Goal: Task Accomplishment & Management: Manage account settings

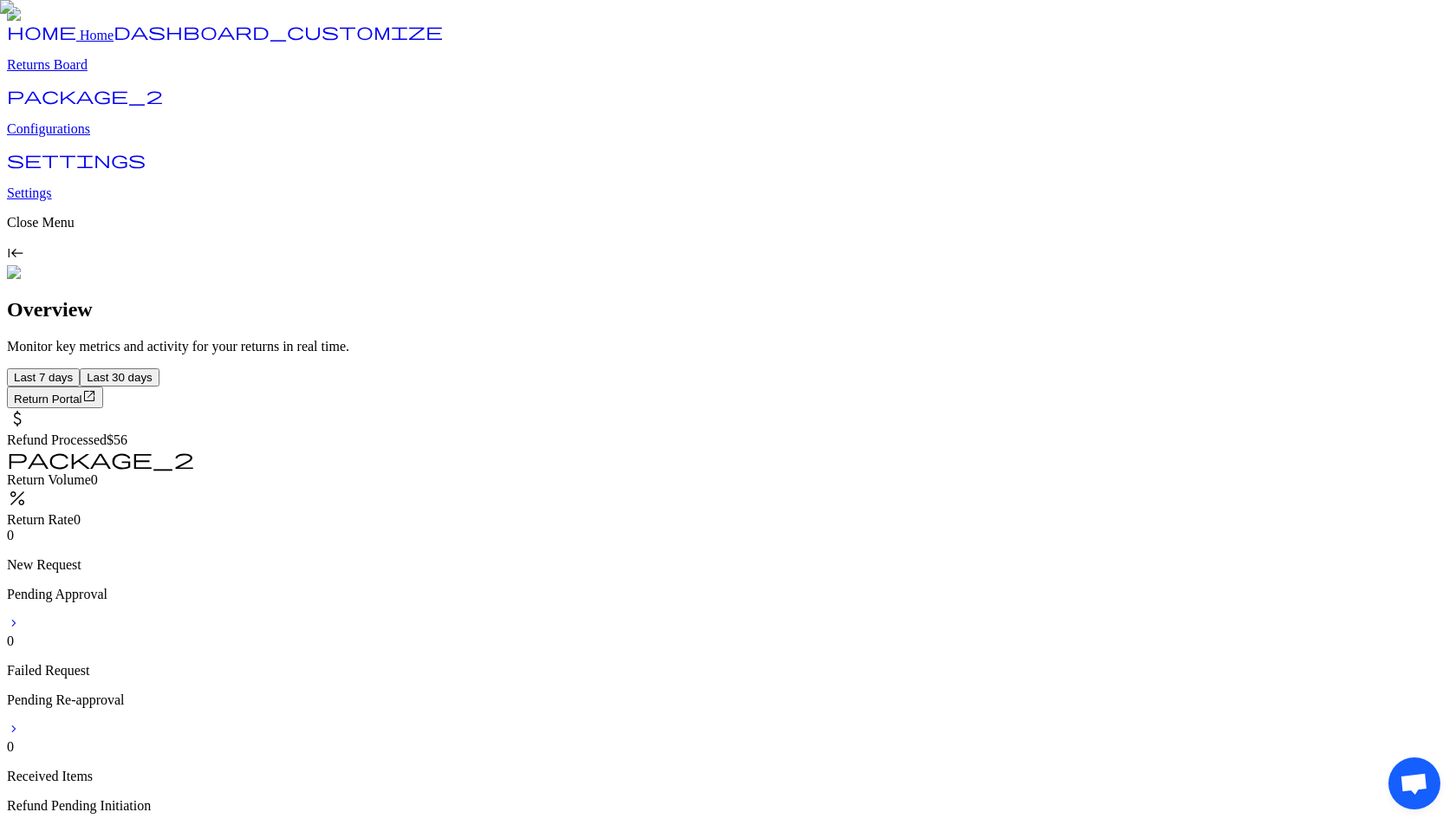
click at [97, 137] on p "Configurations" at bounding box center [728, 129] width 1442 height 16
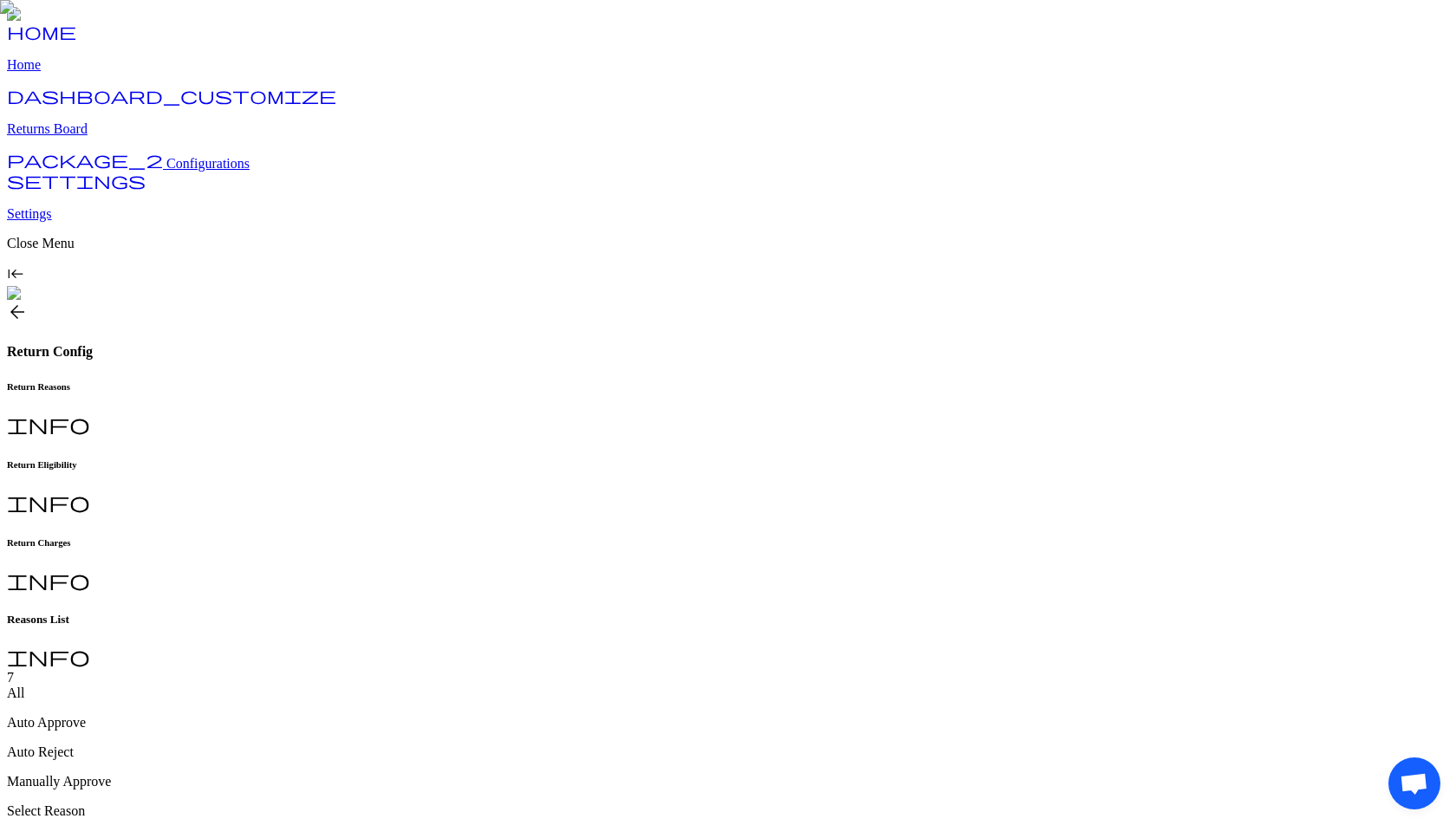
click at [582, 537] on h6 "Return Charges" at bounding box center [728, 543] width 1442 height 11
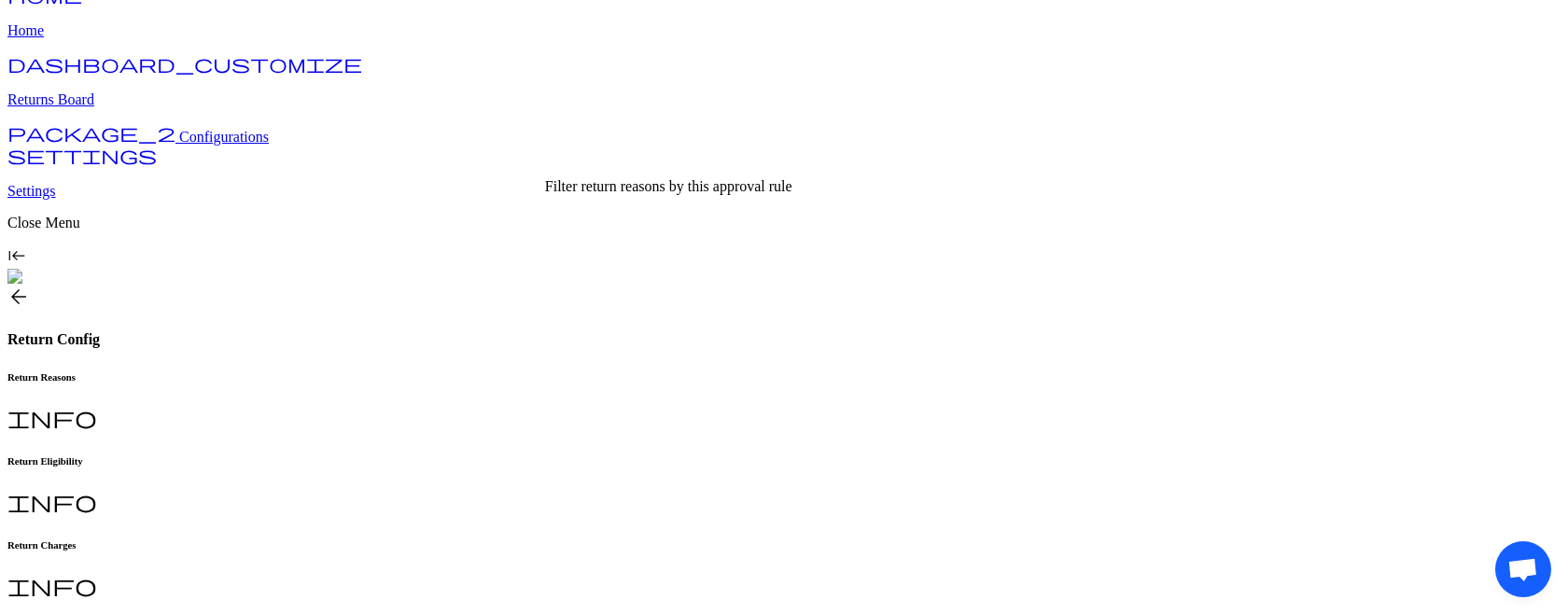
scroll to position [50, 0]
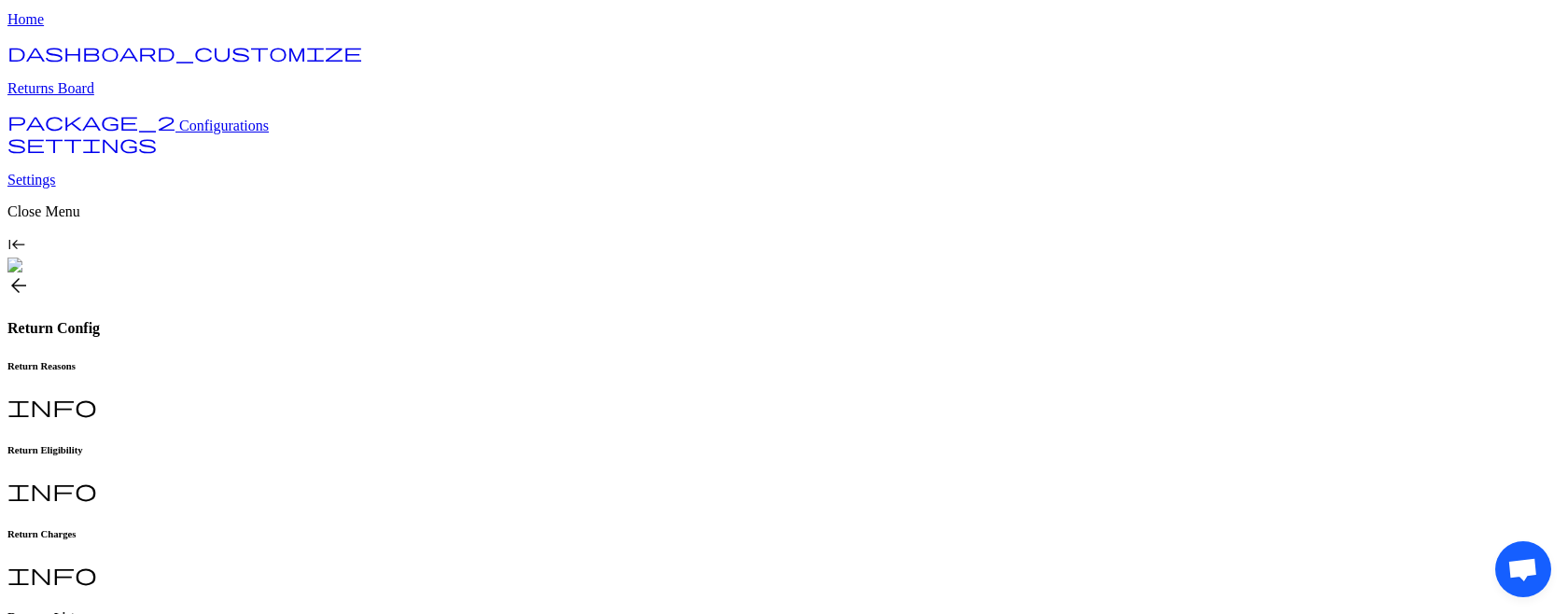
click at [627, 529] on h6 "Return Charges" at bounding box center [784, 534] width 1553 height 11
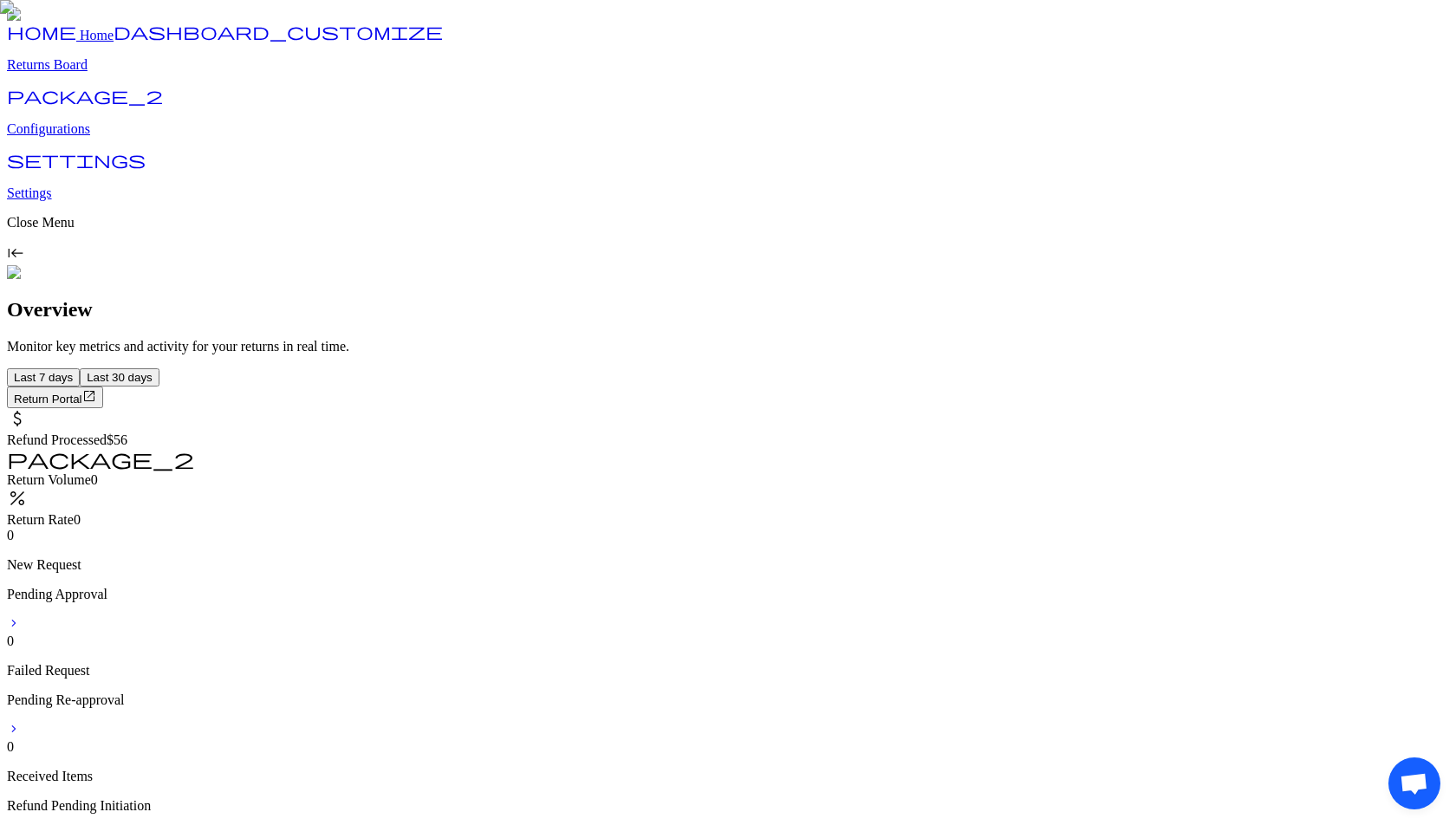
click at [92, 137] on p "Configurations" at bounding box center [728, 129] width 1442 height 16
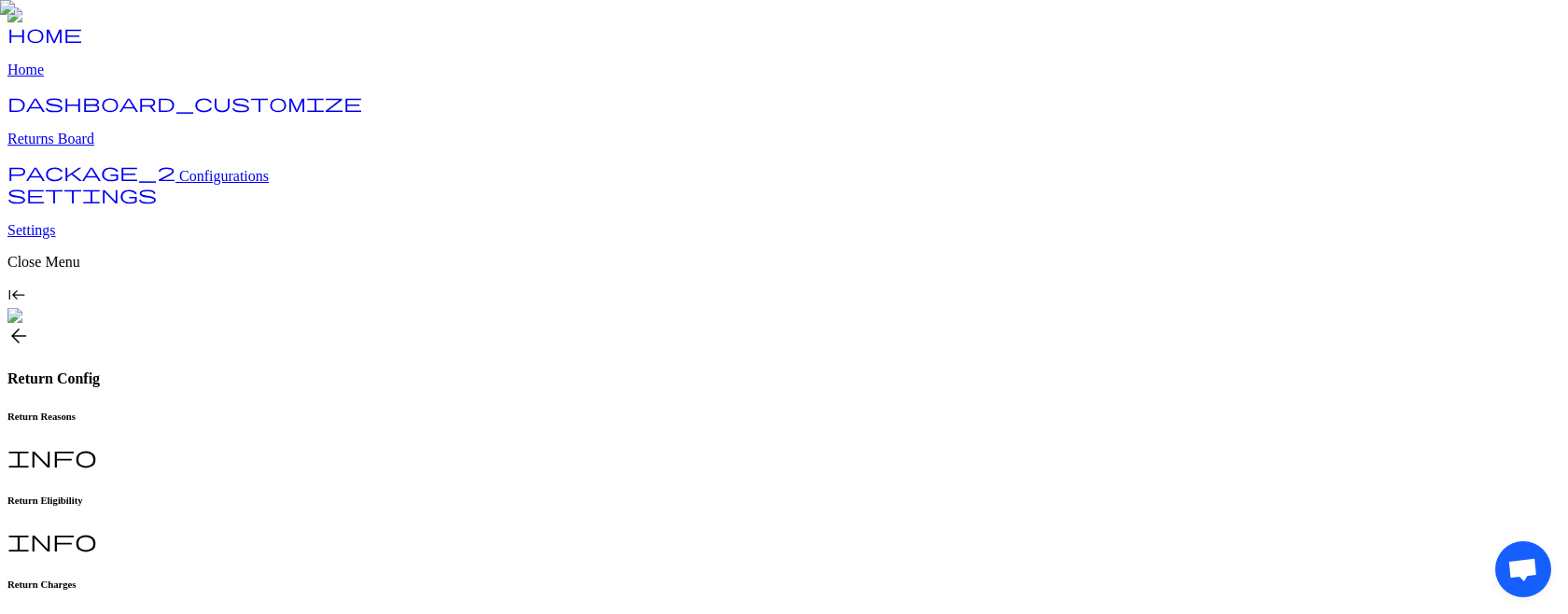
click at [610, 579] on h6 "Return Charges" at bounding box center [784, 585] width 1553 height 11
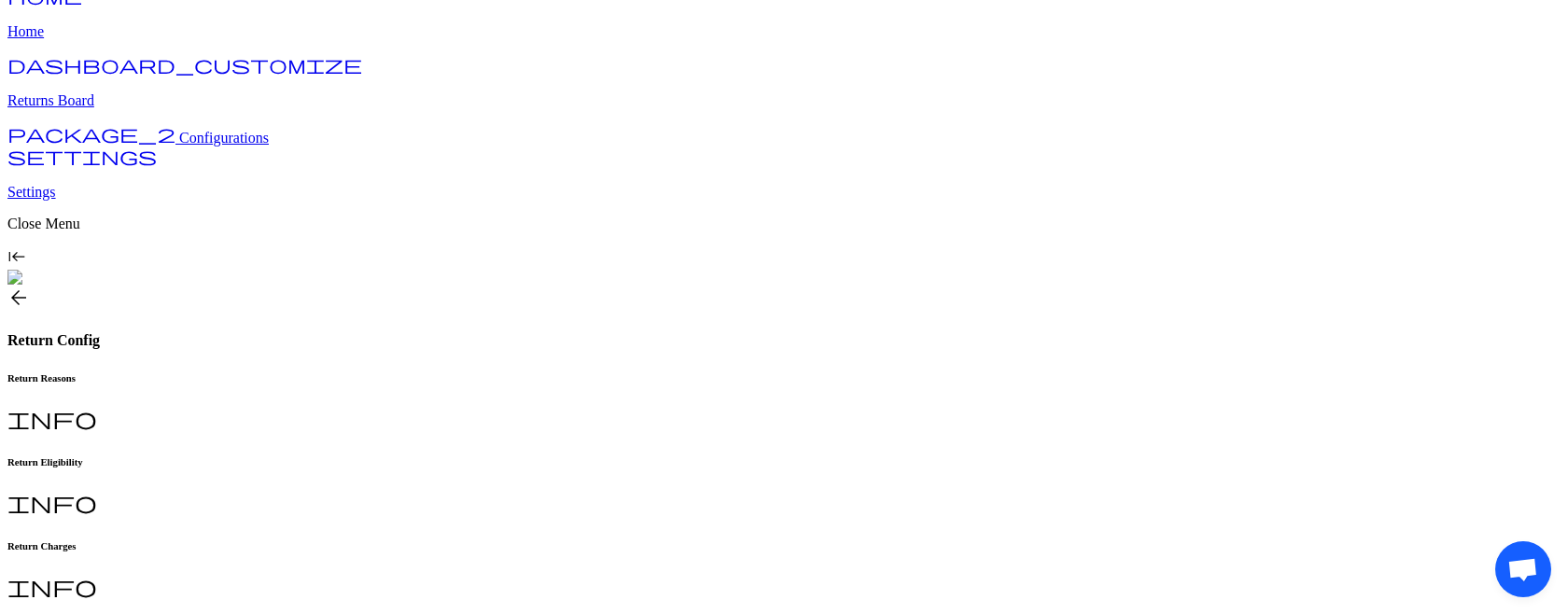
scroll to position [35, 0]
click at [315, 375] on h6 "Return Reasons" at bounding box center [784, 381] width 1553 height 11
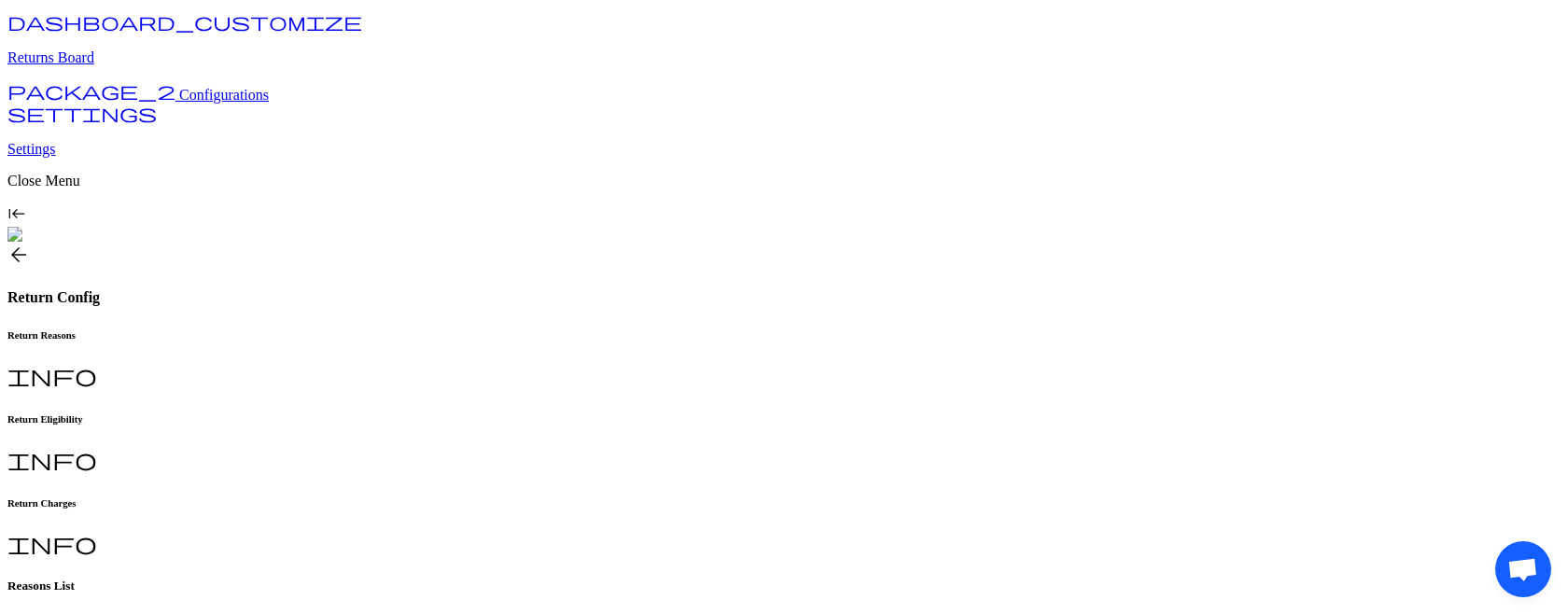
scroll to position [72, 0]
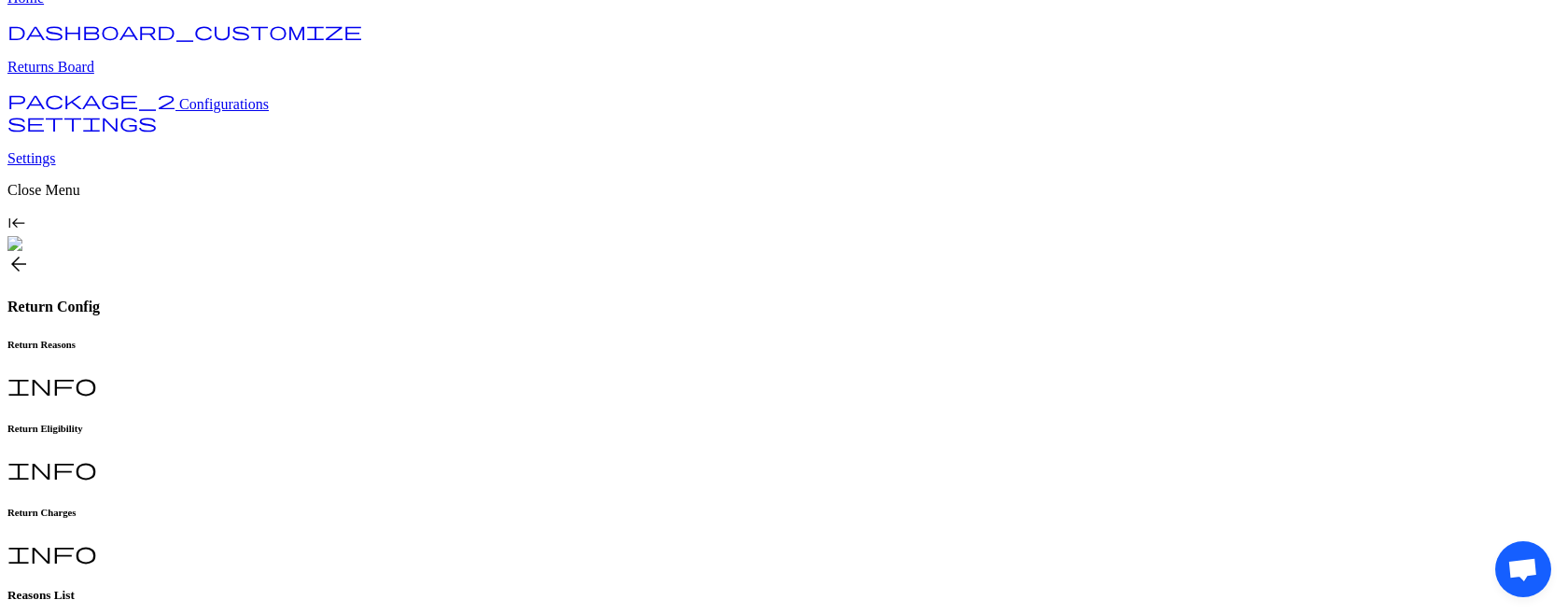
click at [640, 507] on h6 "Return Charges" at bounding box center [784, 513] width 1553 height 11
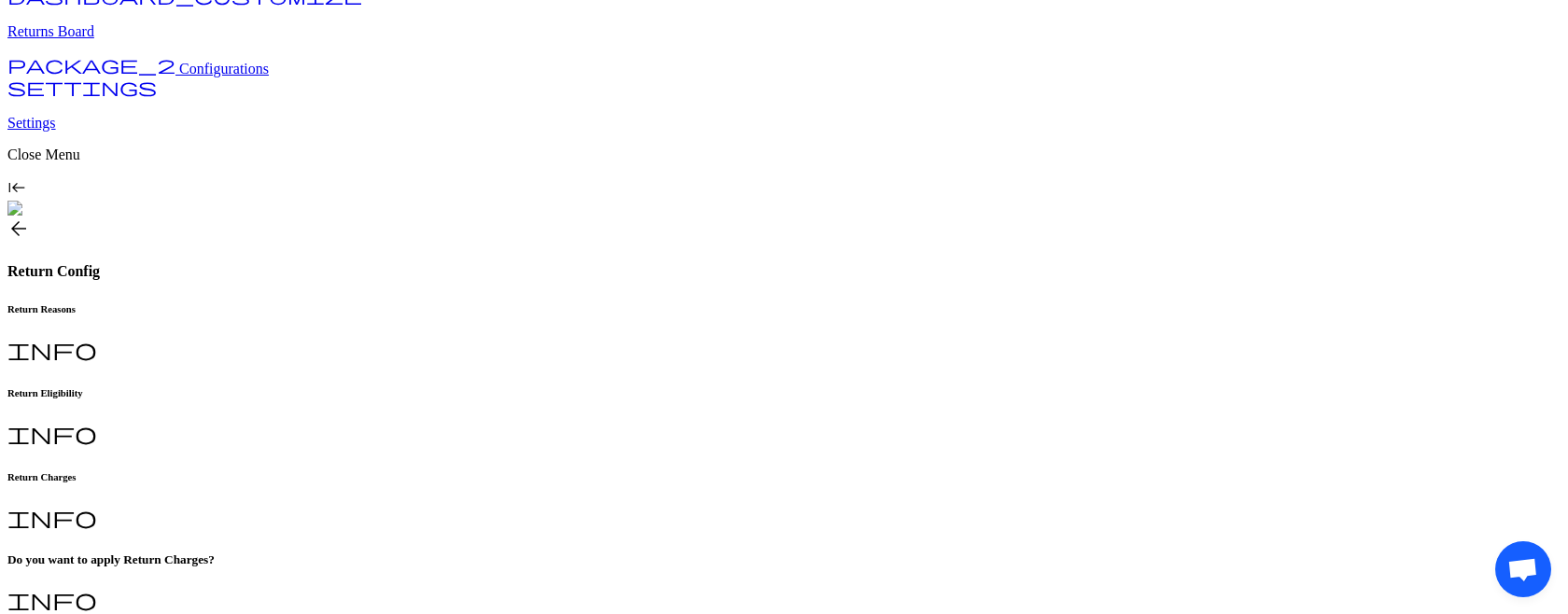
scroll to position [106, 0]
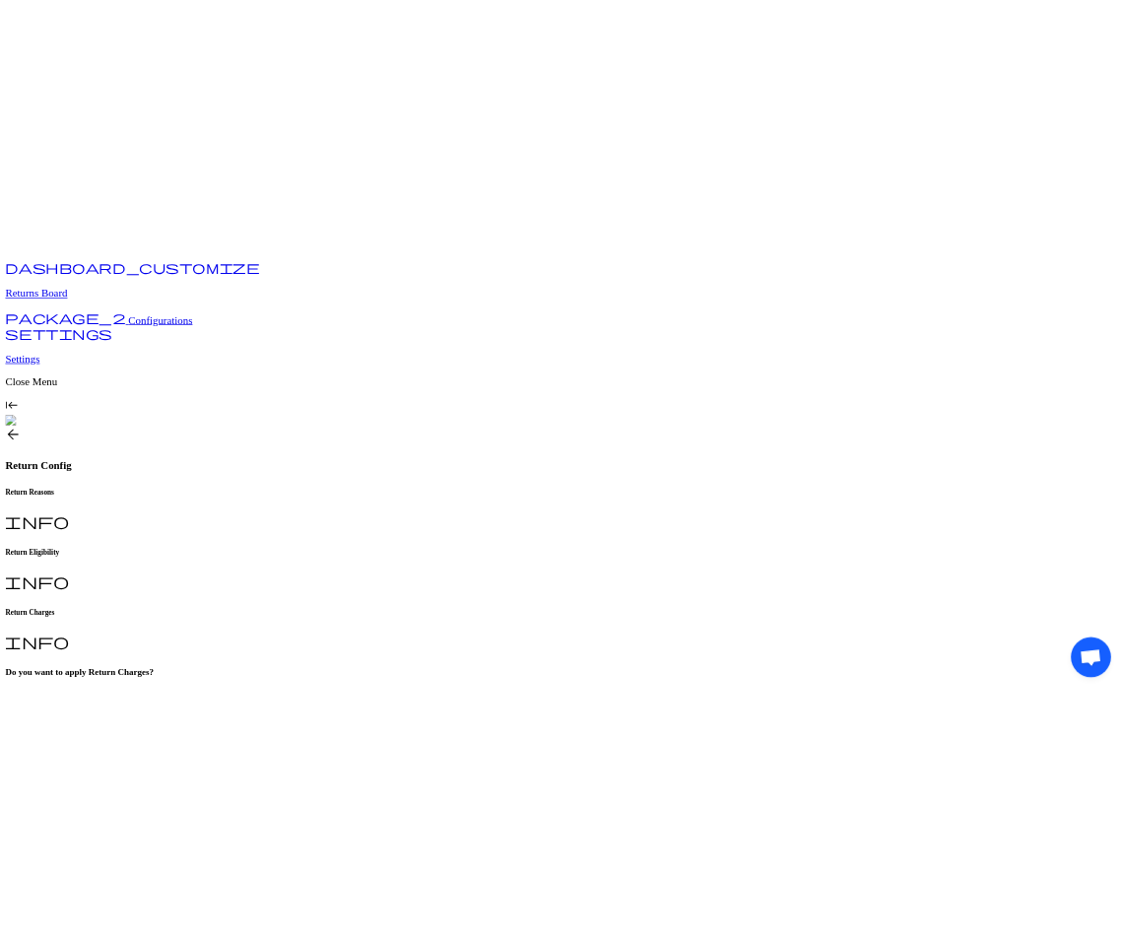
scroll to position [0, 0]
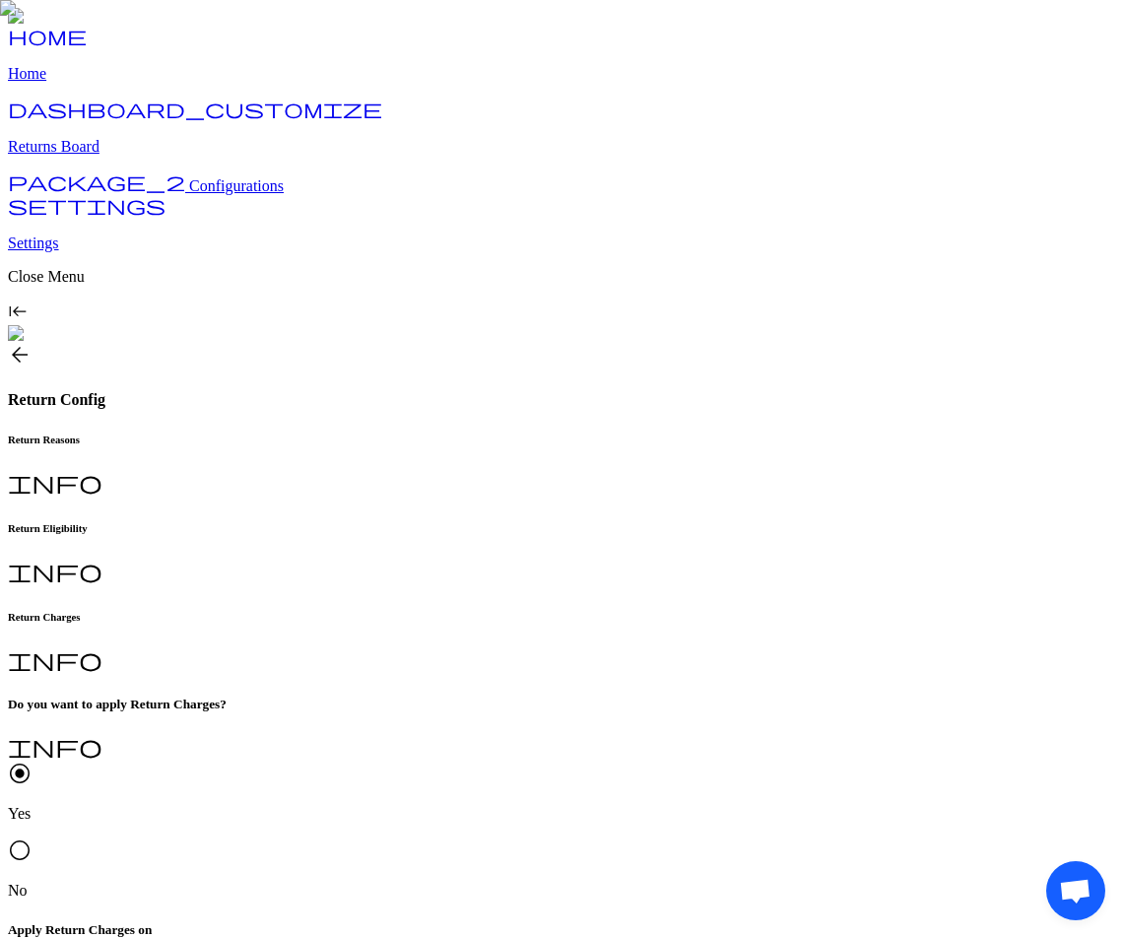
click at [32, 838] on span "radio_button_unchecked" at bounding box center [20, 850] width 24 height 24
click at [32, 762] on span "radio_button_unchecked" at bounding box center [20, 774] width 24 height 24
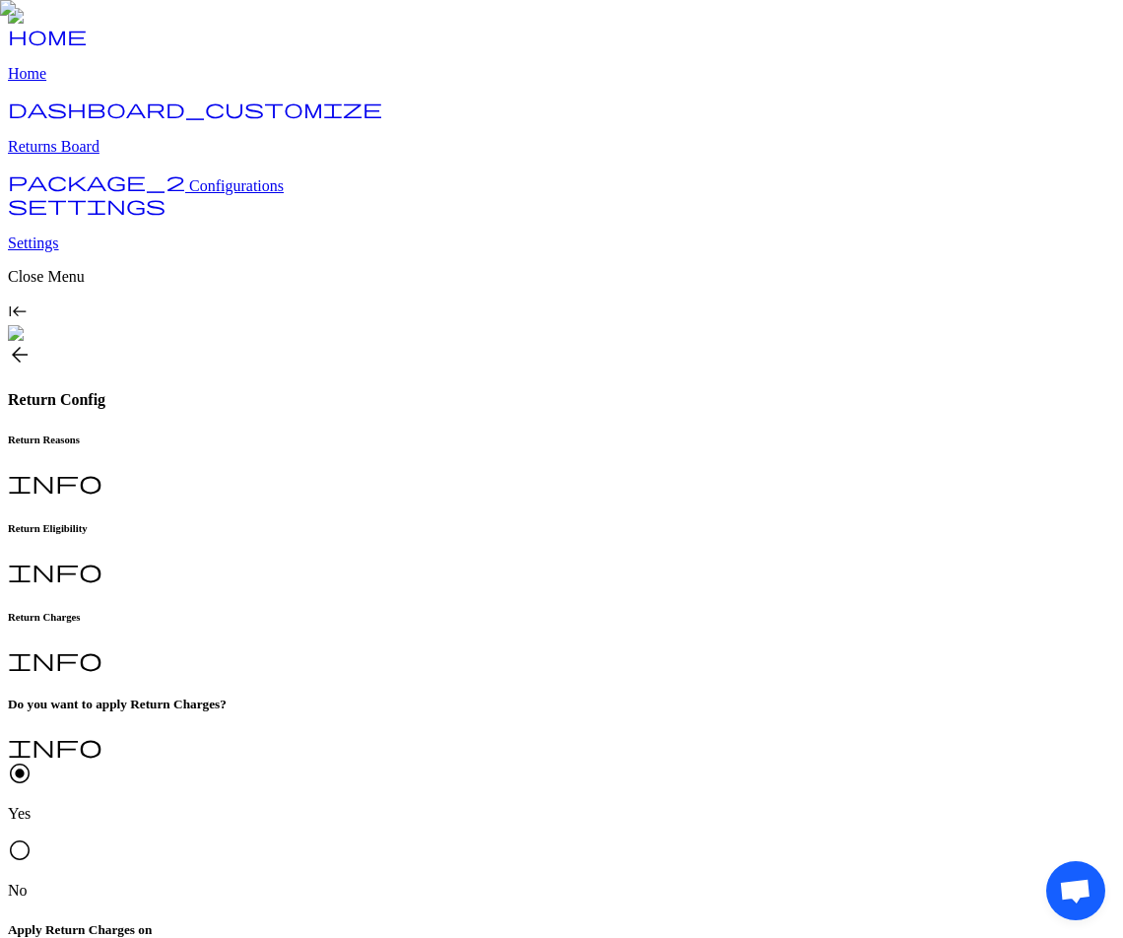
click at [32, 838] on span "radio_button_unchecked" at bounding box center [20, 850] width 24 height 24
click at [32, 762] on span "radio_button_unchecked" at bounding box center [20, 774] width 24 height 24
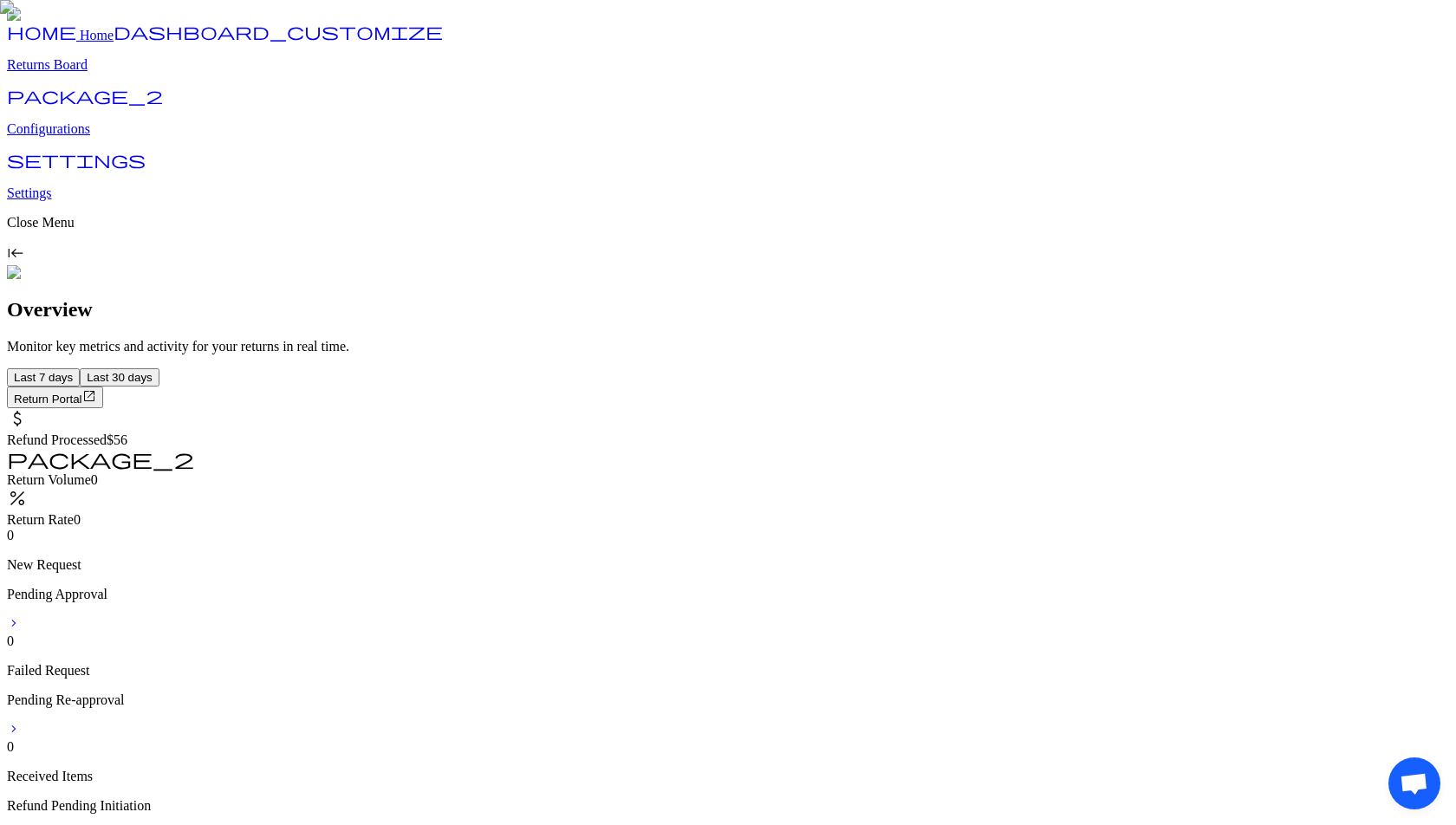
click at [99, 137] on p "Configurations" at bounding box center [728, 129] width 1442 height 16
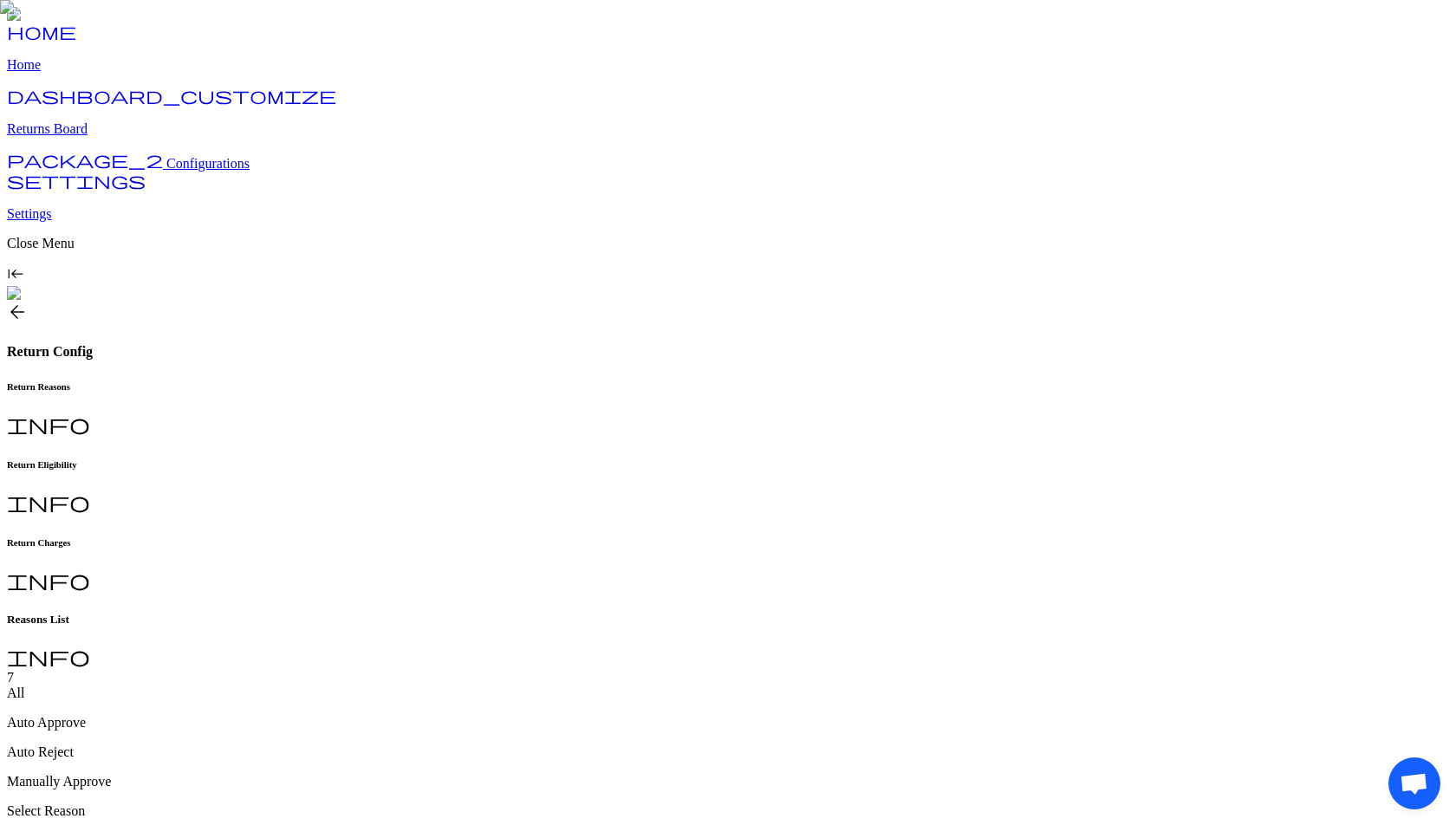
click at [588, 537] on h6 "Return Charges" at bounding box center [728, 543] width 1442 height 11
click at [296, 670] on div "radio_button_unchecked Yes radio_button_checked No" at bounding box center [728, 731] width 1442 height 121
click at [106, 807] on span "Edit Configuration" at bounding box center [60, 814] width 91 height 13
click at [28, 670] on span "radio_button_unchecked" at bounding box center [18, 681] width 21 height 21
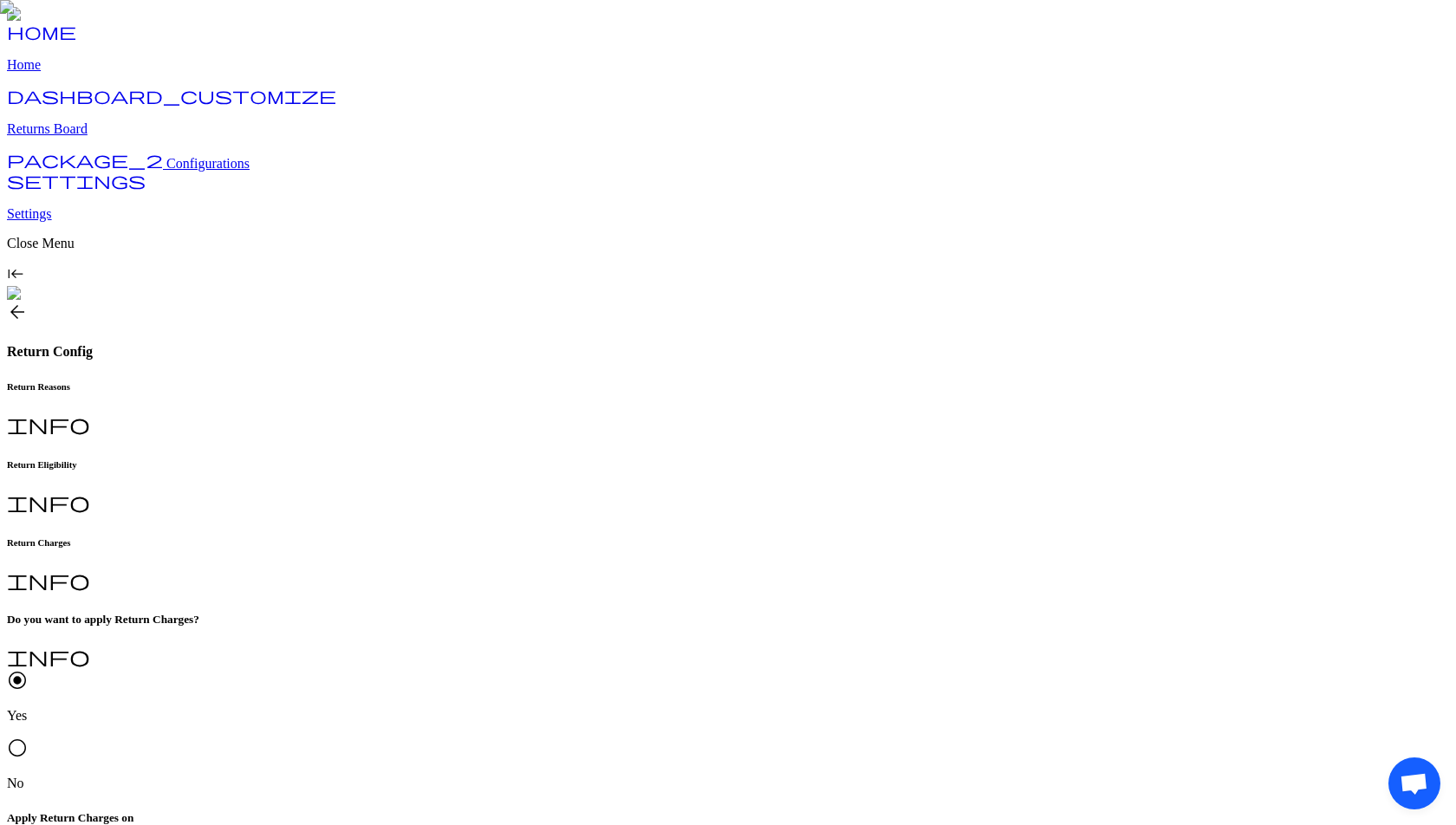
click at [28, 737] on span "radio_button_unchecked" at bounding box center [18, 748] width 21 height 21
click at [28, 670] on span "radio_button_unchecked" at bounding box center [18, 681] width 21 height 21
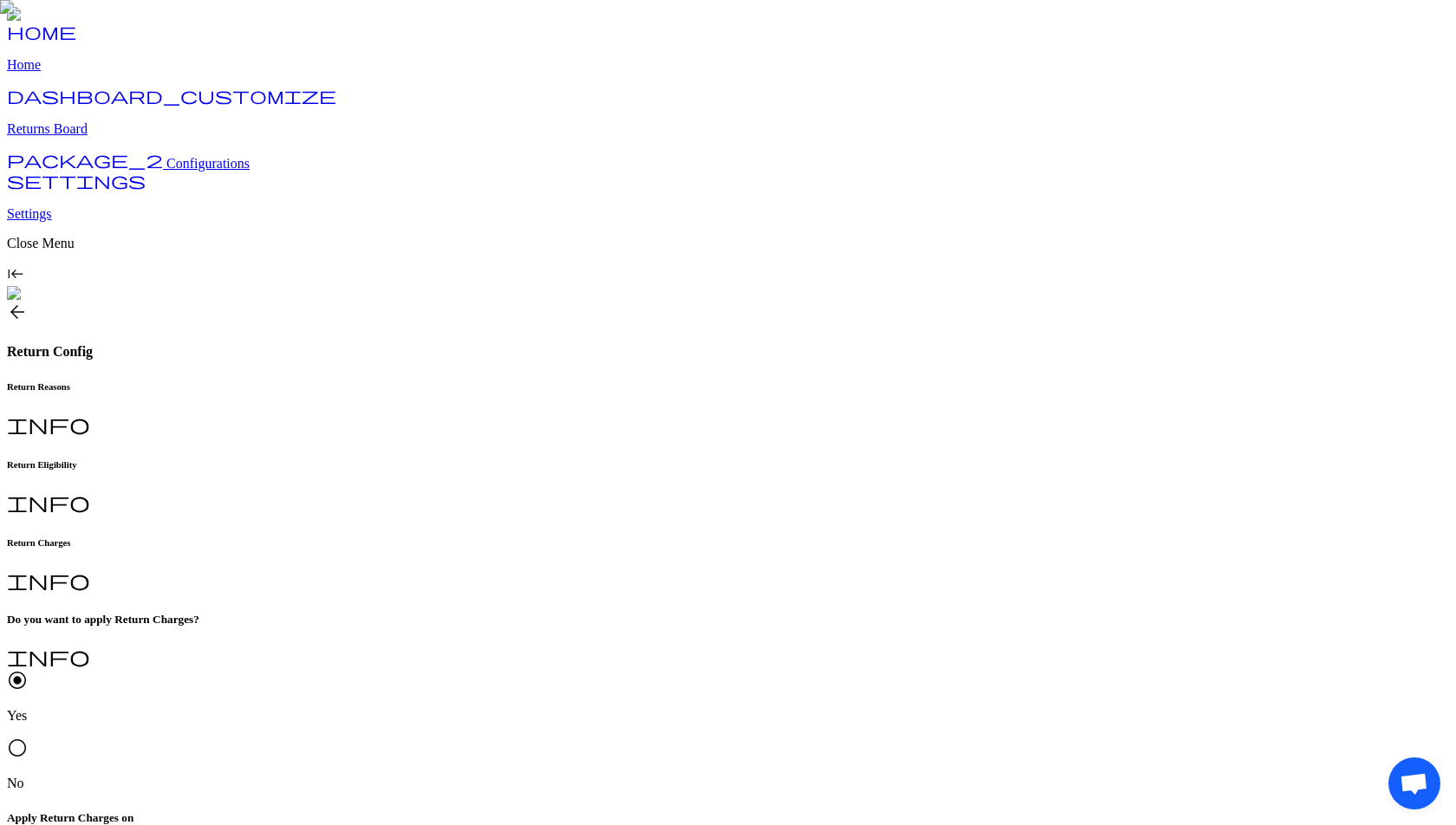
click at [446, 459] on h6 "Return Eligibility" at bounding box center [728, 464] width 1442 height 11
click at [554, 537] on h6 "Return Charges" at bounding box center [728, 543] width 1442 height 11
click at [113, 805] on button "Edit Configuration" at bounding box center [60, 814] width 106 height 18
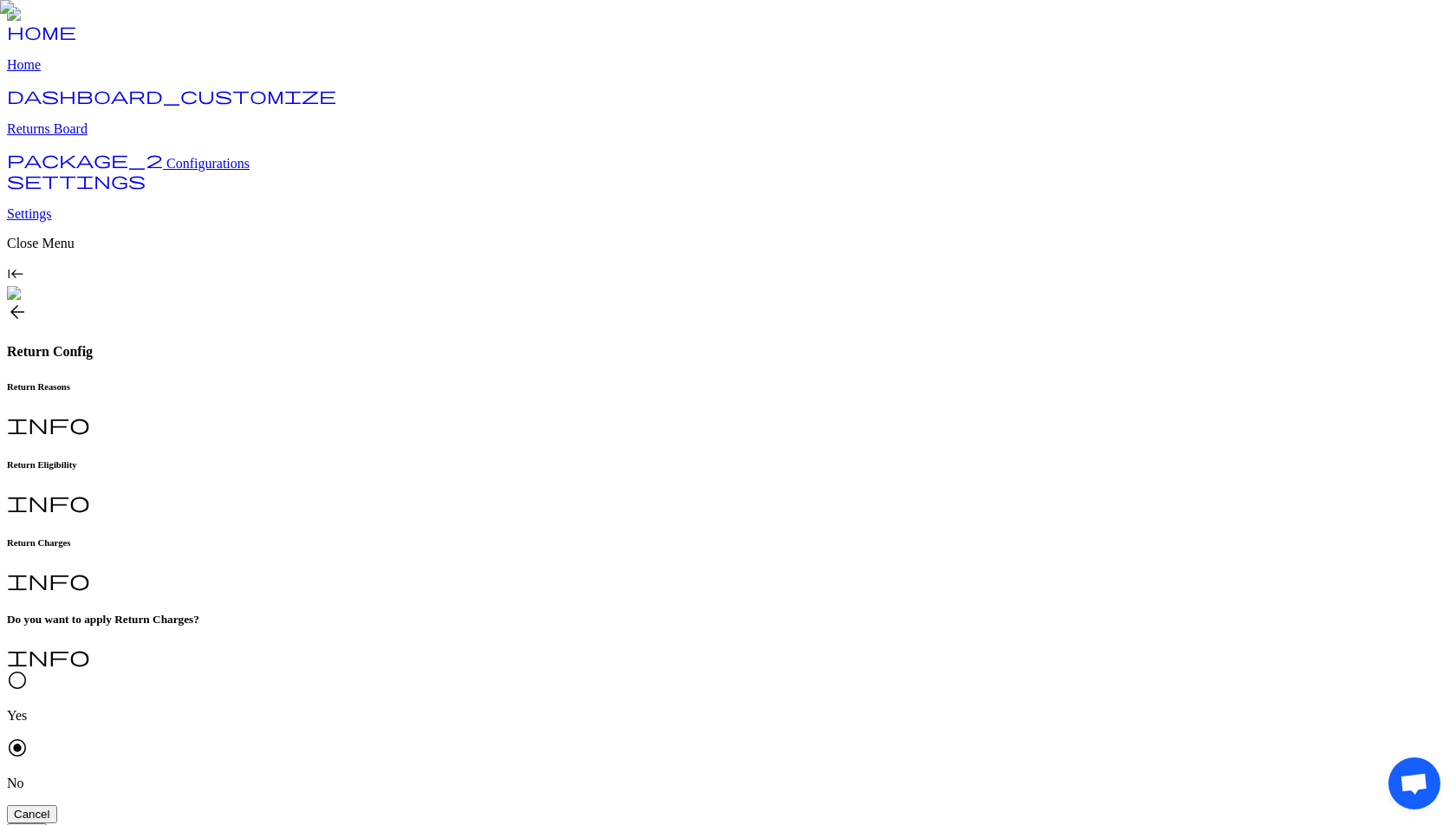
click at [28, 670] on span "radio_button_unchecked" at bounding box center [18, 681] width 21 height 21
click at [449, 459] on h6 "Return Eligibility" at bounding box center [728, 464] width 1442 height 11
click at [314, 382] on h6 "Return Reasons" at bounding box center [728, 387] width 1442 height 11
click at [425, 459] on h6 "Return Eligibility" at bounding box center [728, 464] width 1442 height 11
click at [576, 537] on h6 "Return Charges" at bounding box center [728, 543] width 1442 height 11
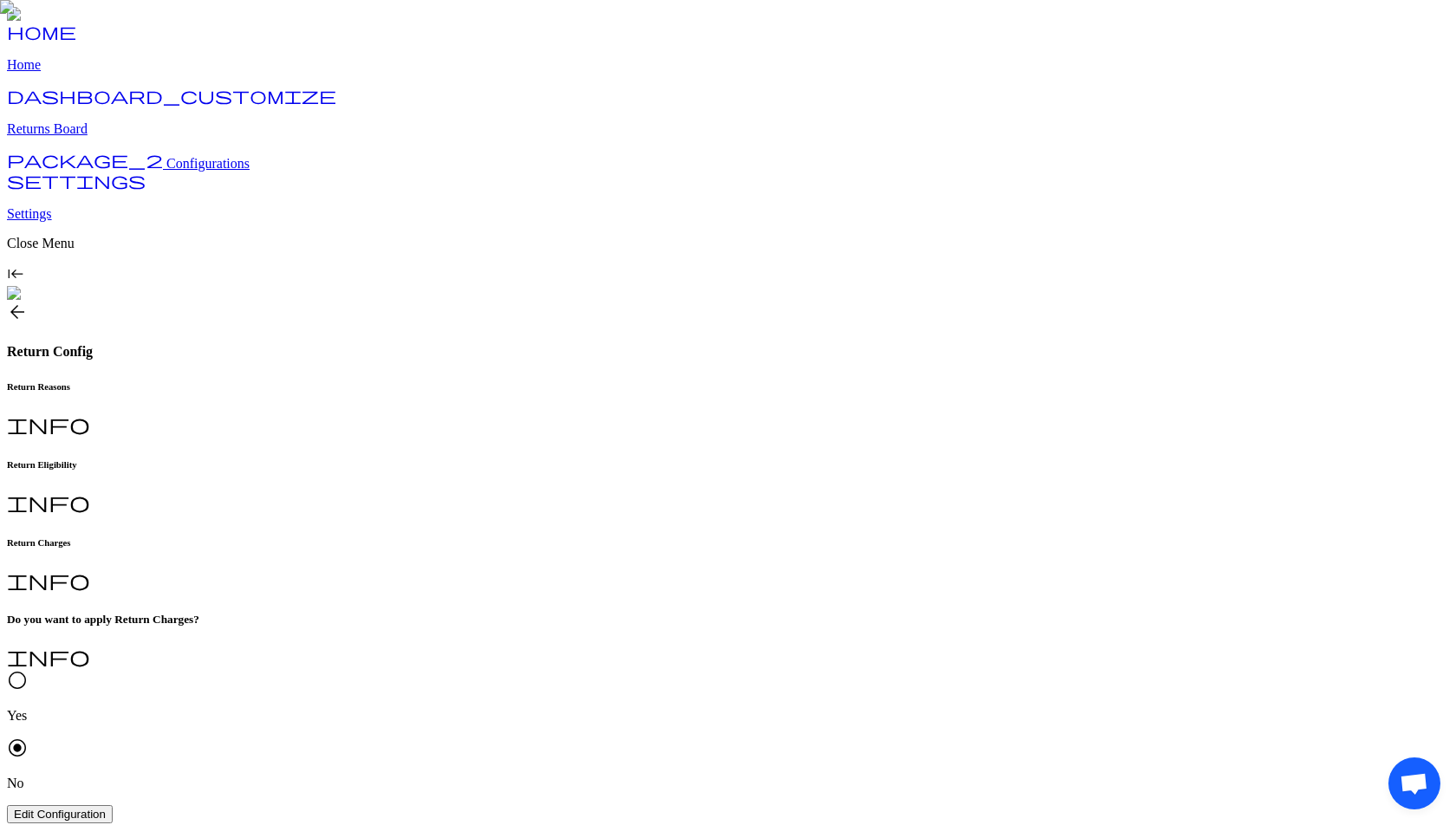
click at [295, 670] on div "radio_button_unchecked Yes radio_button_checked No" at bounding box center [728, 731] width 1442 height 121
click at [106, 807] on span "Edit Configuration" at bounding box center [60, 814] width 91 height 13
click at [40, 824] on span "Save" at bounding box center [27, 832] width 26 height 13
click at [106, 807] on span "Edit Configuration" at bounding box center [60, 814] width 91 height 13
click at [28, 670] on span "radio_button_unchecked" at bounding box center [18, 681] width 21 height 21
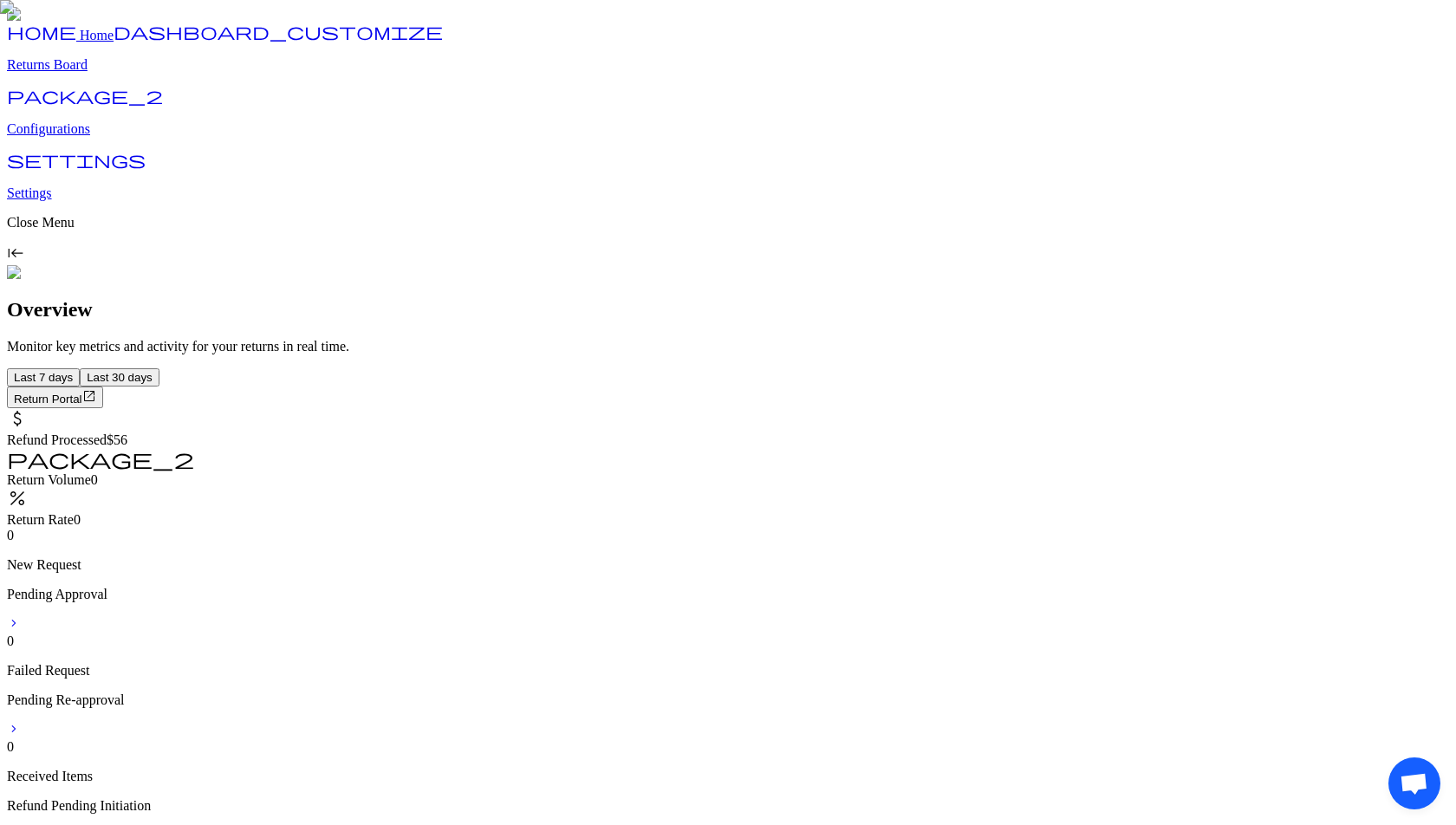
click at [89, 137] on p "Configurations" at bounding box center [728, 129] width 1442 height 16
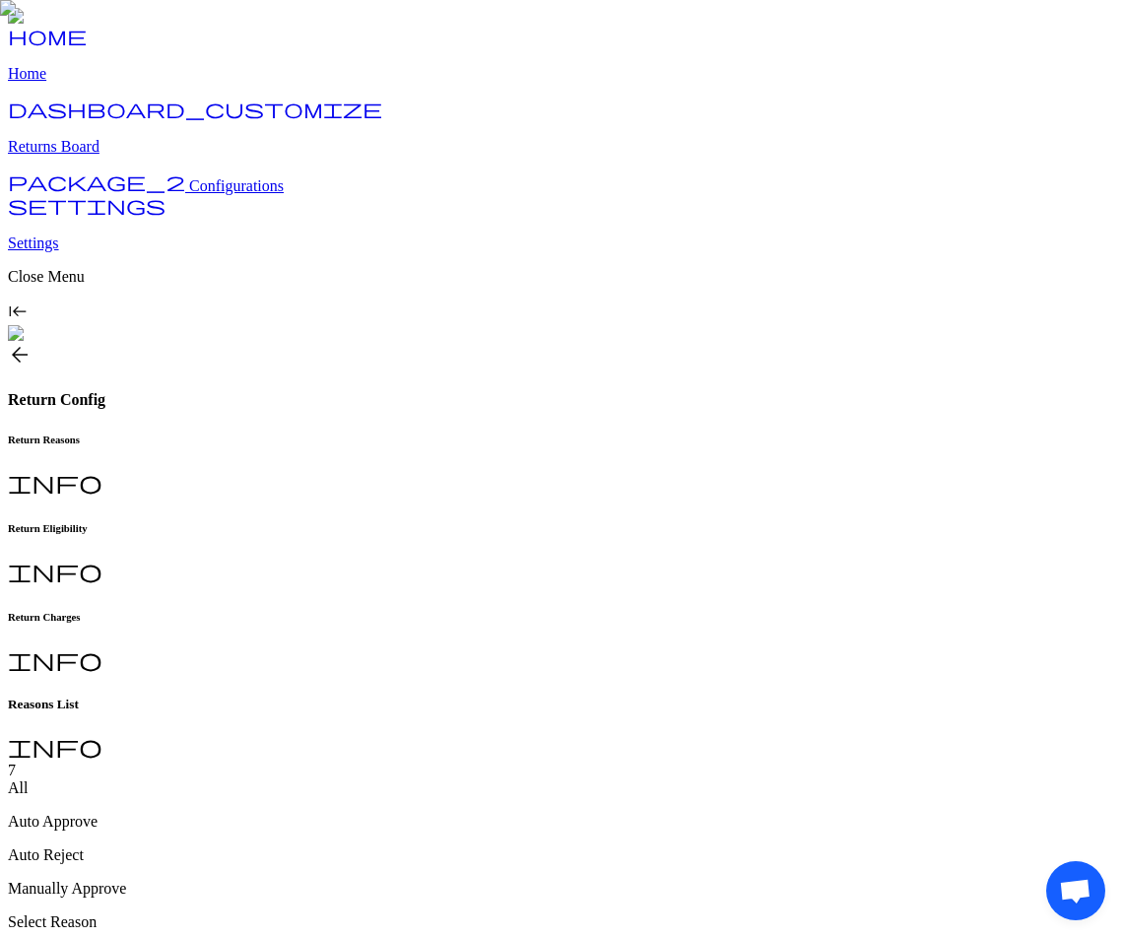
click at [655, 611] on h6 "Return Charges" at bounding box center [561, 617] width 1107 height 12
click at [333, 762] on div "radio_button_unchecked Yes radio_button_checked No" at bounding box center [561, 831] width 1107 height 138
click at [120, 918] on span "Edit Configuration" at bounding box center [68, 925] width 104 height 15
click at [32, 762] on span "radio_button_unchecked" at bounding box center [20, 774] width 24 height 24
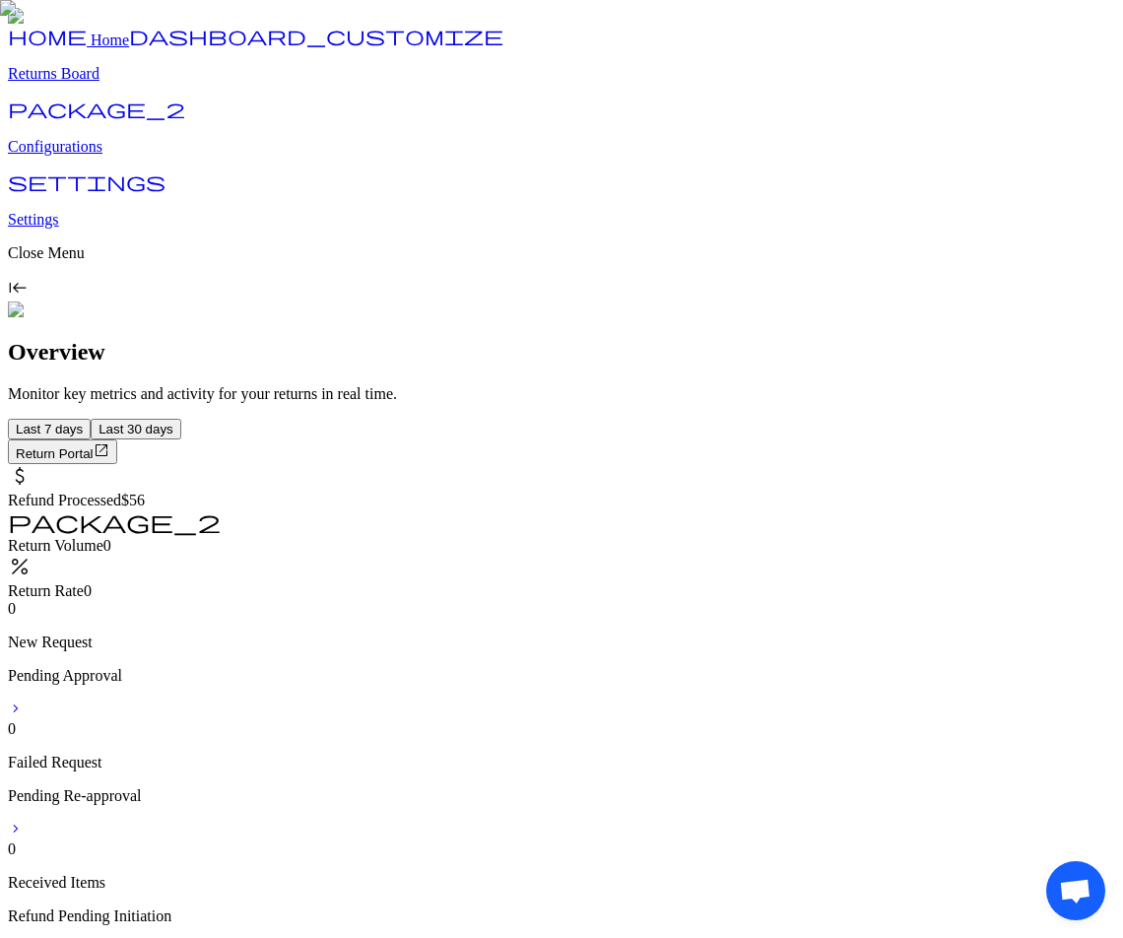
click at [105, 156] on p "Configurations" at bounding box center [561, 147] width 1107 height 18
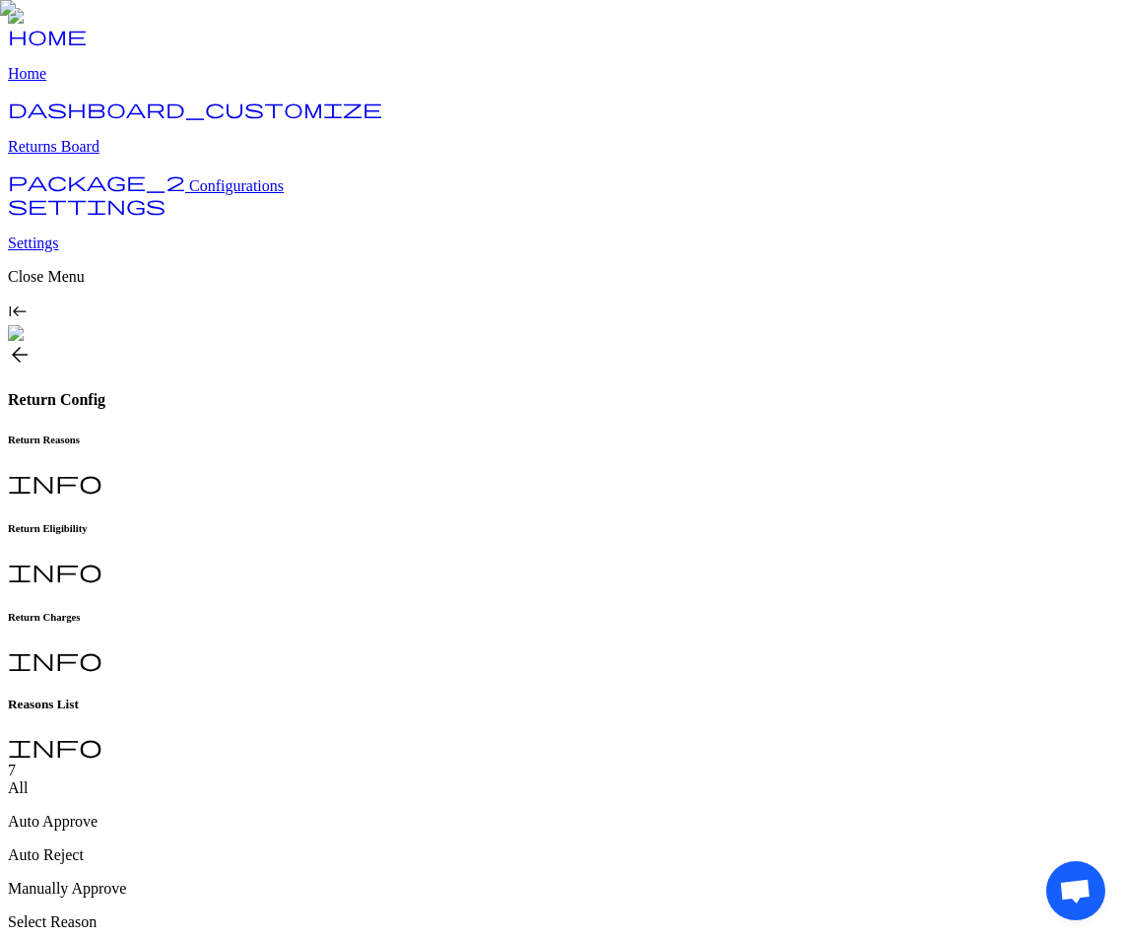
type input "**********"
click at [665, 611] on h6 "Return Charges" at bounding box center [561, 617] width 1107 height 12
click at [338, 762] on div "radio_button_unchecked Yes radio_button_checked No" at bounding box center [561, 831] width 1107 height 138
click at [128, 915] on button "Edit Configuration" at bounding box center [68, 925] width 120 height 21
click at [32, 762] on span "radio_button_unchecked" at bounding box center [20, 774] width 24 height 24
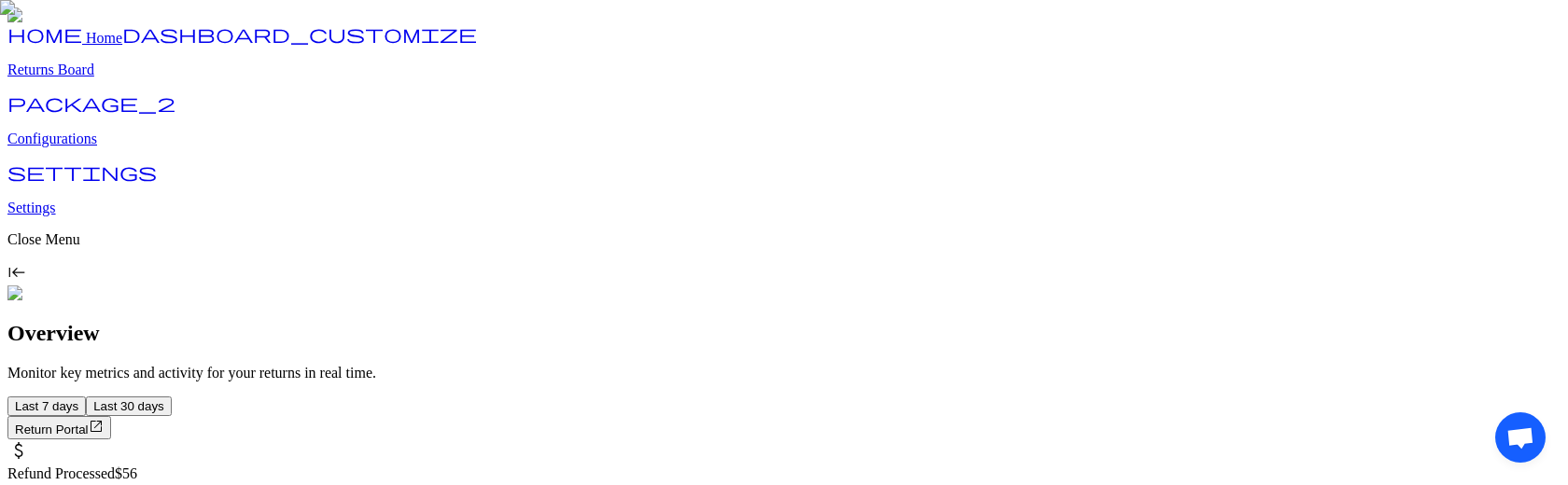
click at [97, 148] on p "Configurations" at bounding box center [784, 139] width 1553 height 17
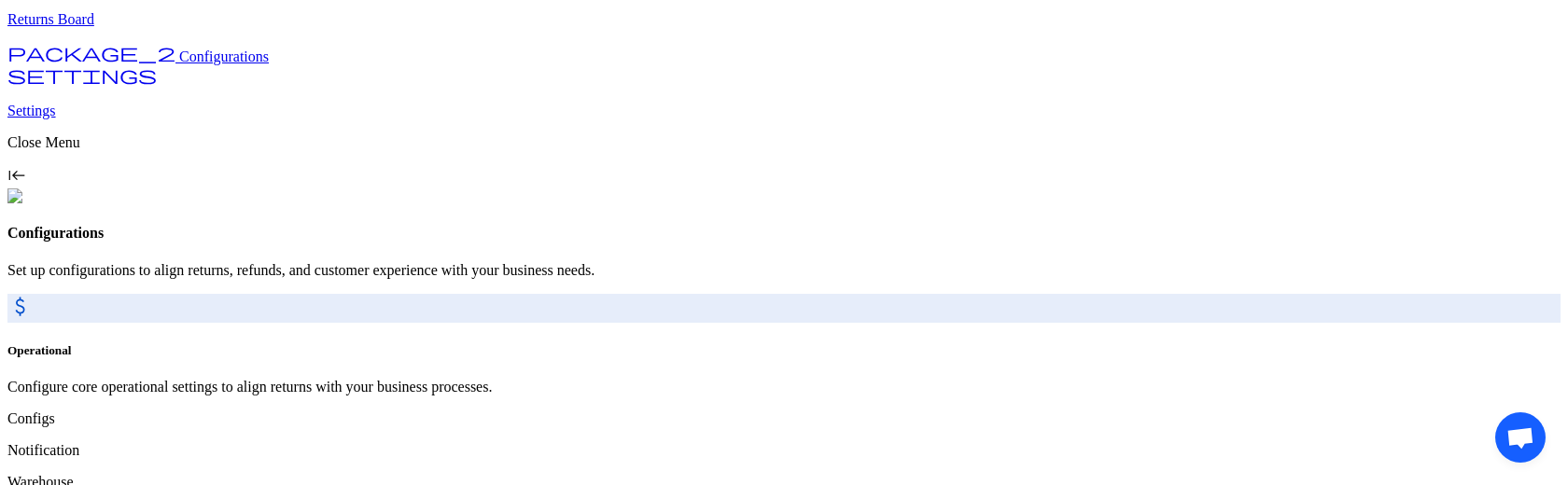
scroll to position [180, 0]
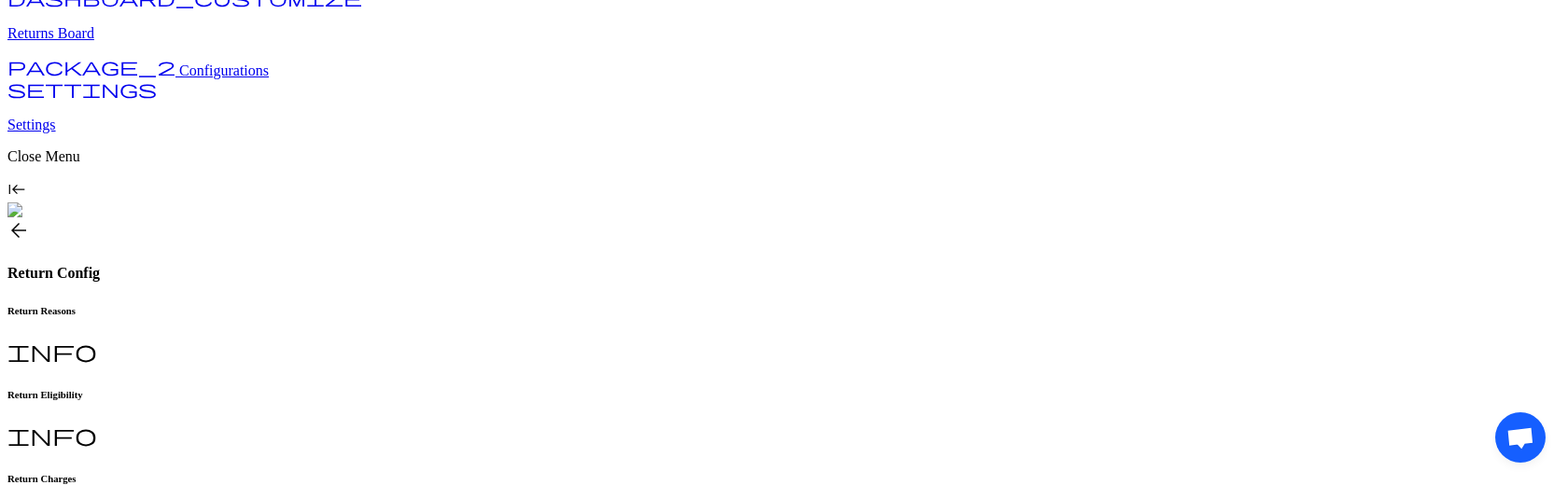
scroll to position [125, 0]
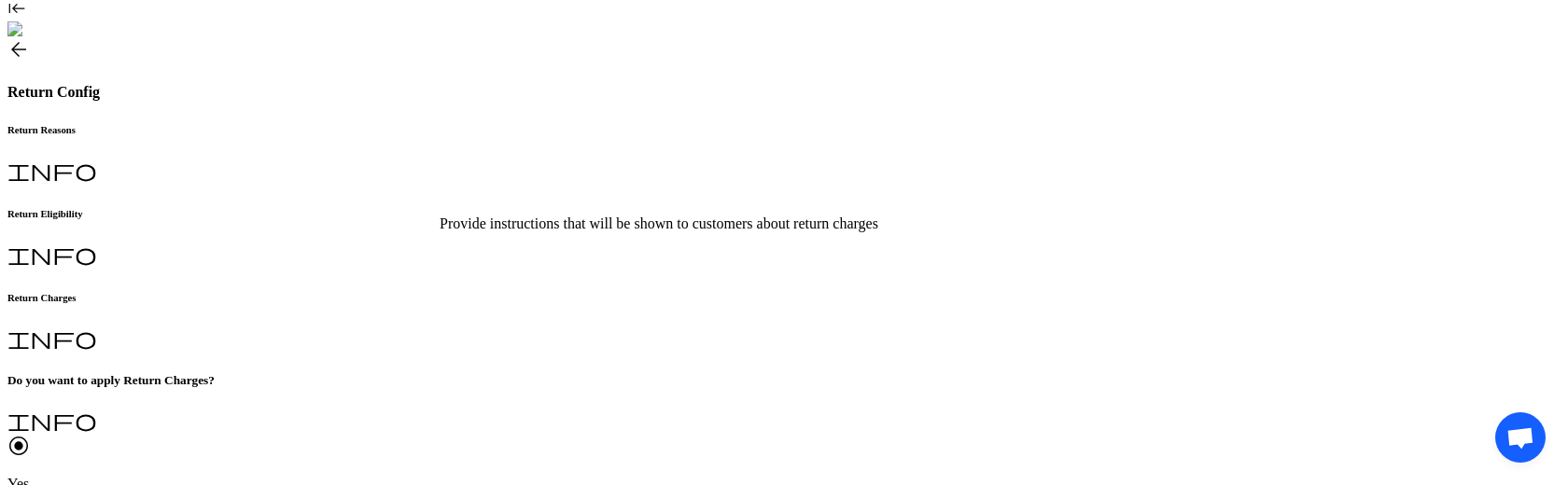
scroll to position [232, 0]
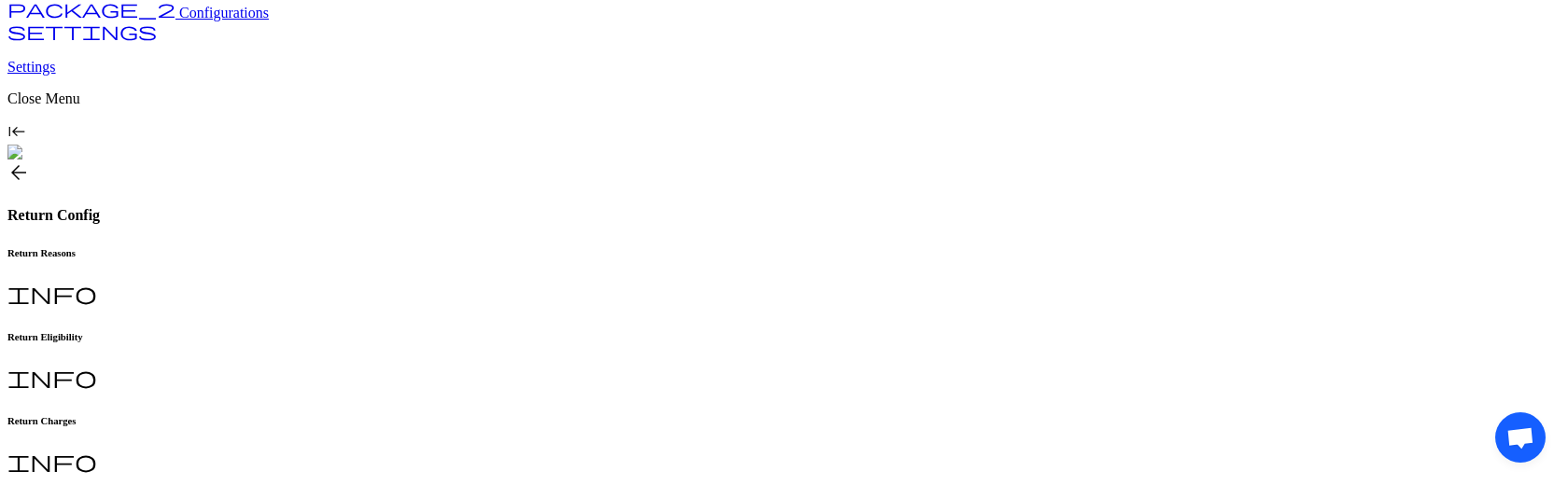
scroll to position [139, 0]
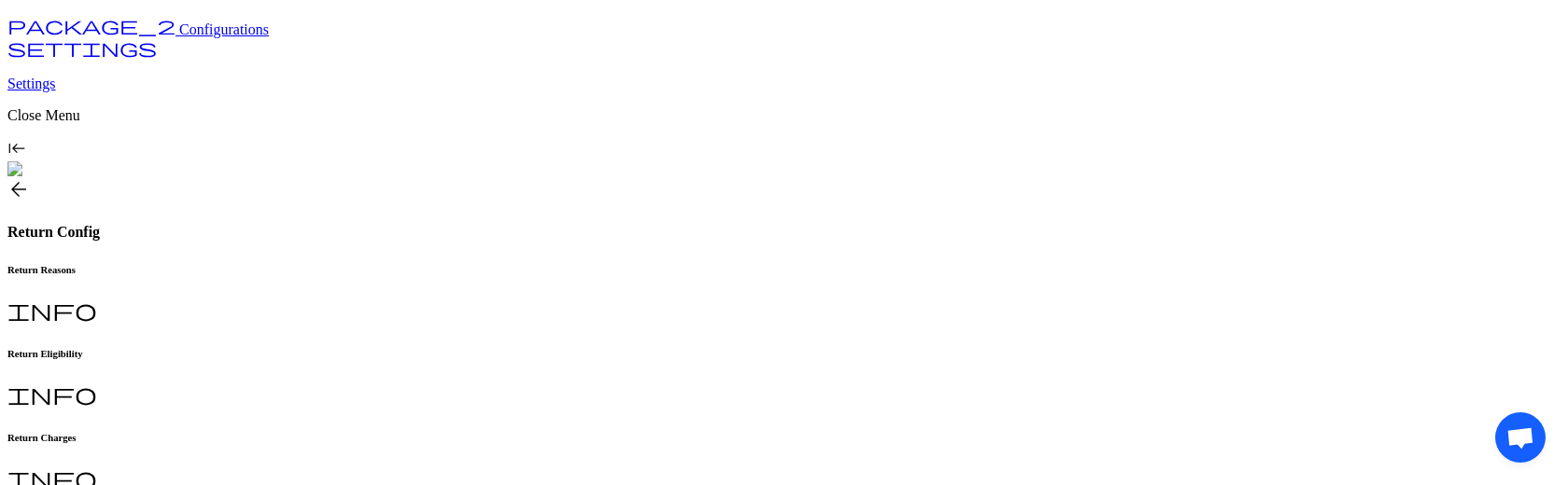
scroll to position [144, 0]
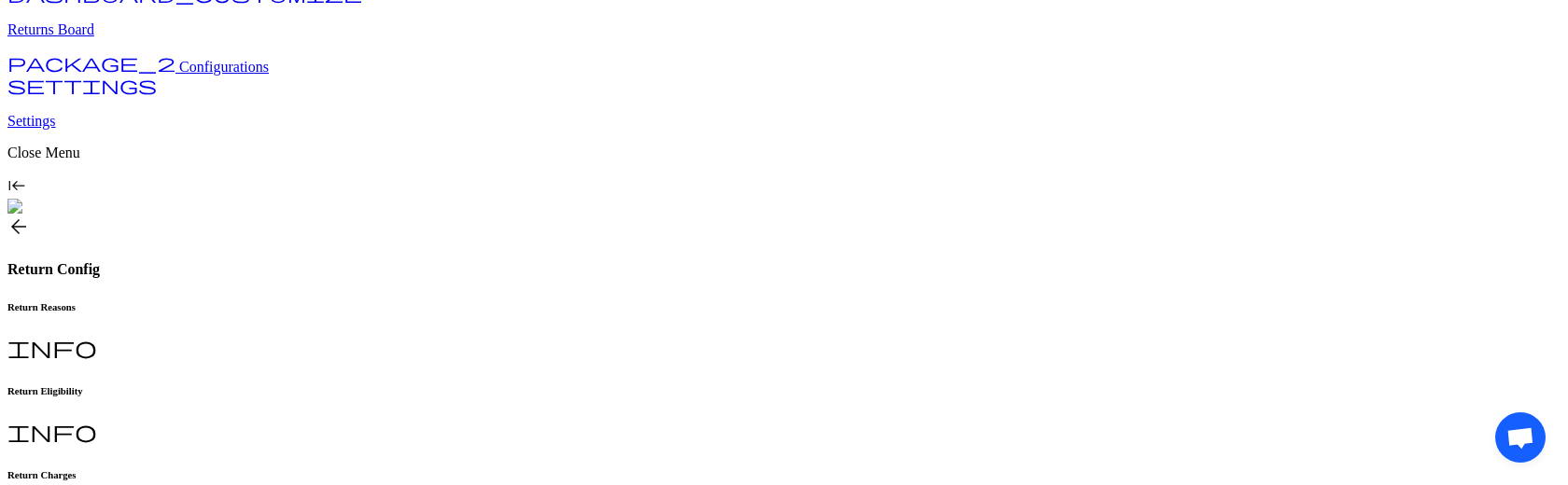
scroll to position [99, 0]
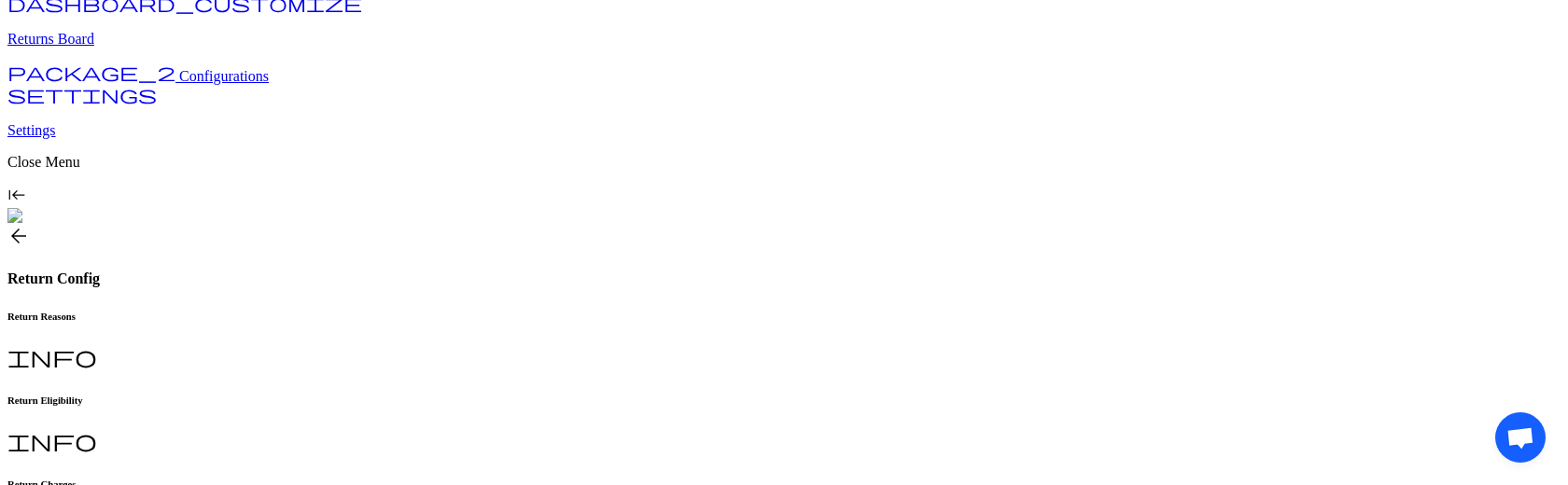
drag, startPoint x: 294, startPoint y: 183, endPoint x: 470, endPoint y: 251, distance: 188.7
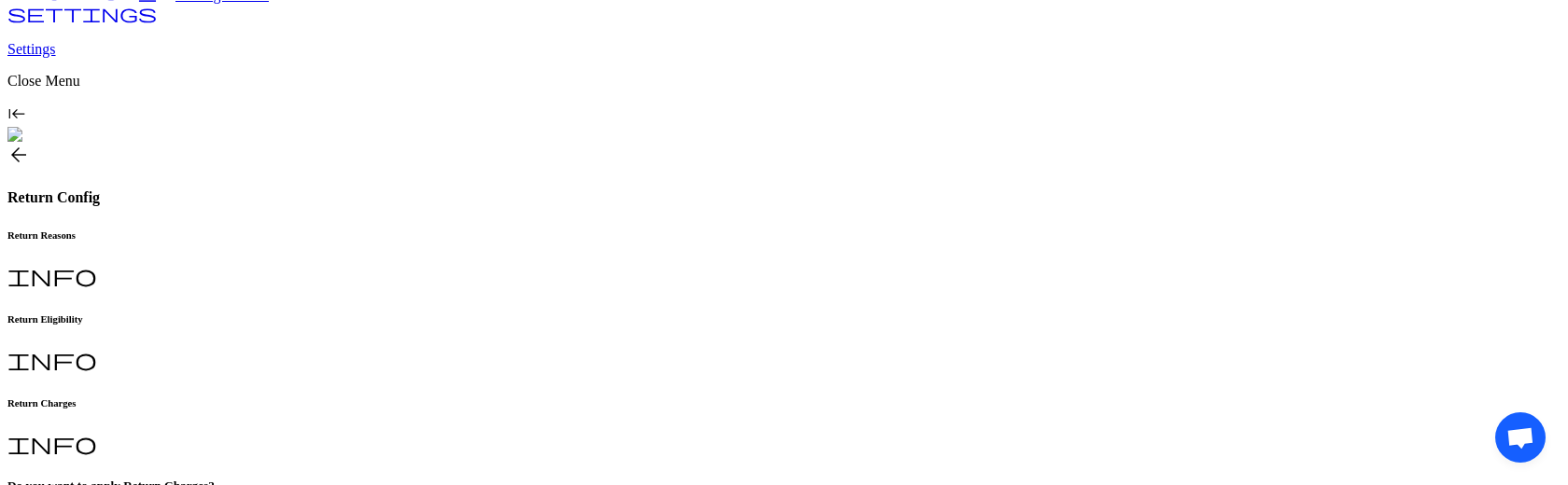
scroll to position [182, 0]
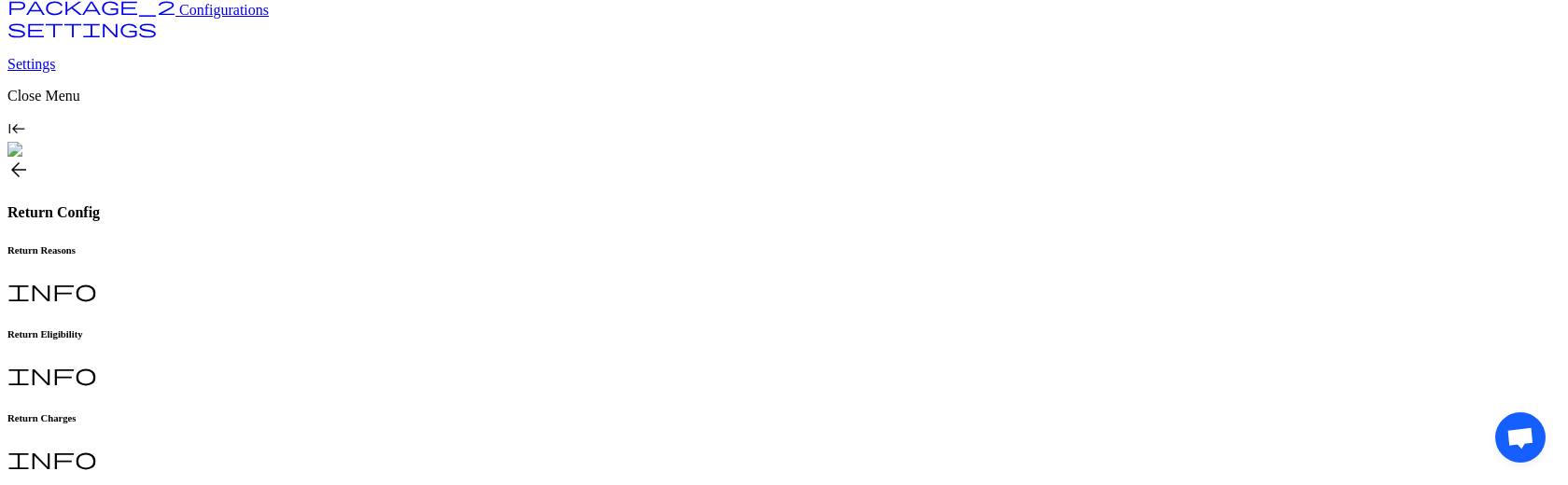
scroll to position [177, 0]
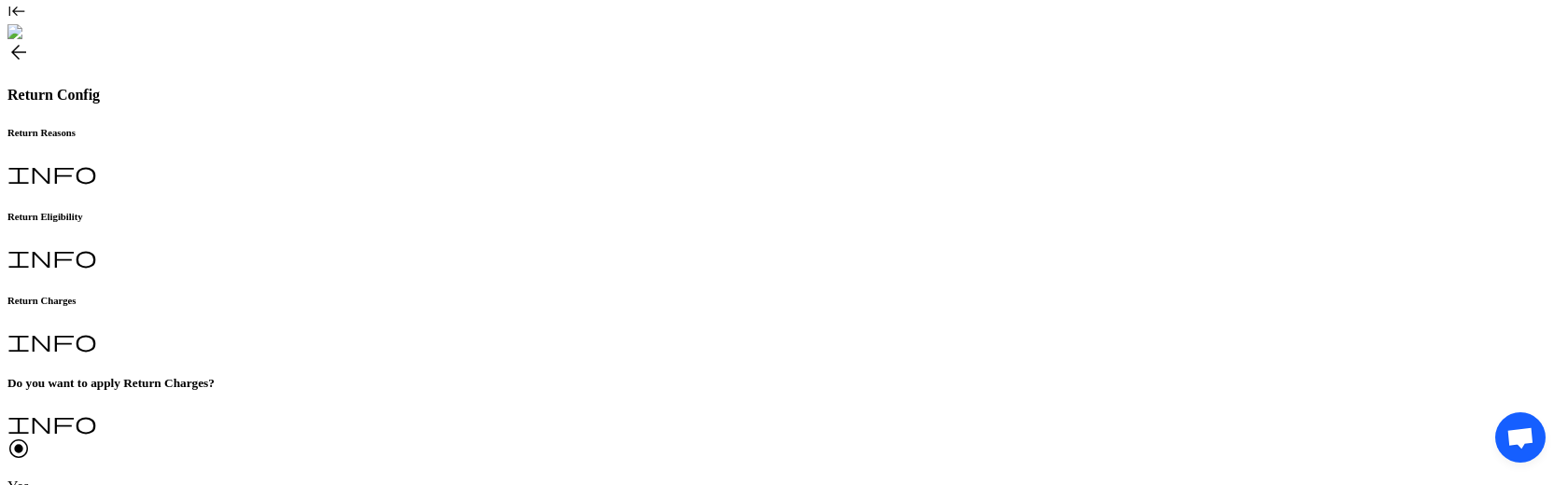
scroll to position [286, 0]
